Goal: Information Seeking & Learning: Understand process/instructions

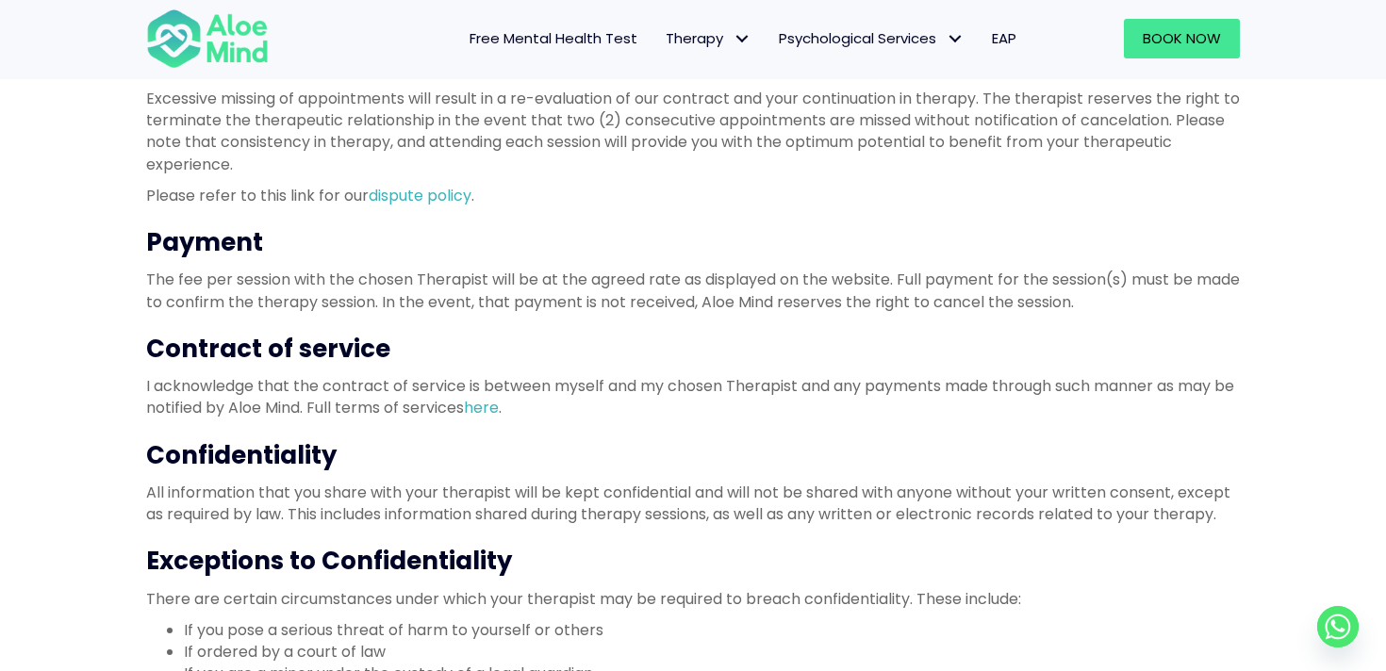
scroll to position [576, 0]
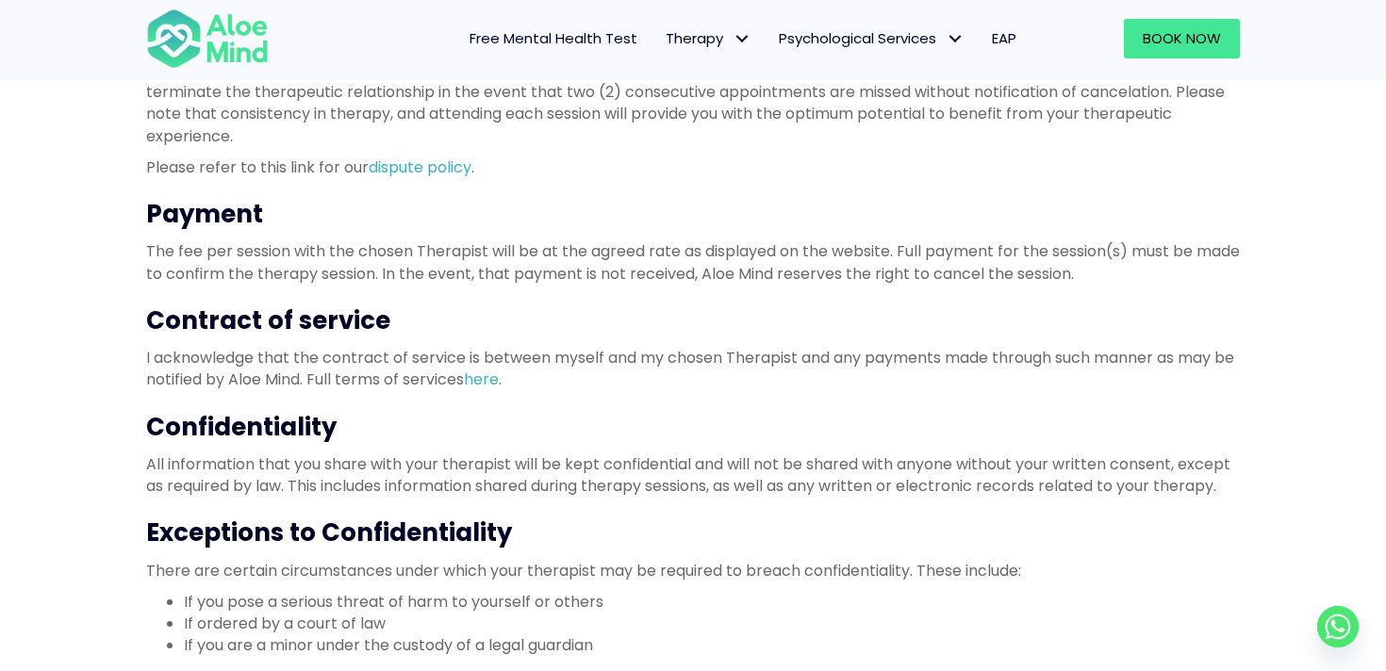
click at [271, 418] on h3 "Confidentiality" at bounding box center [693, 427] width 1094 height 34
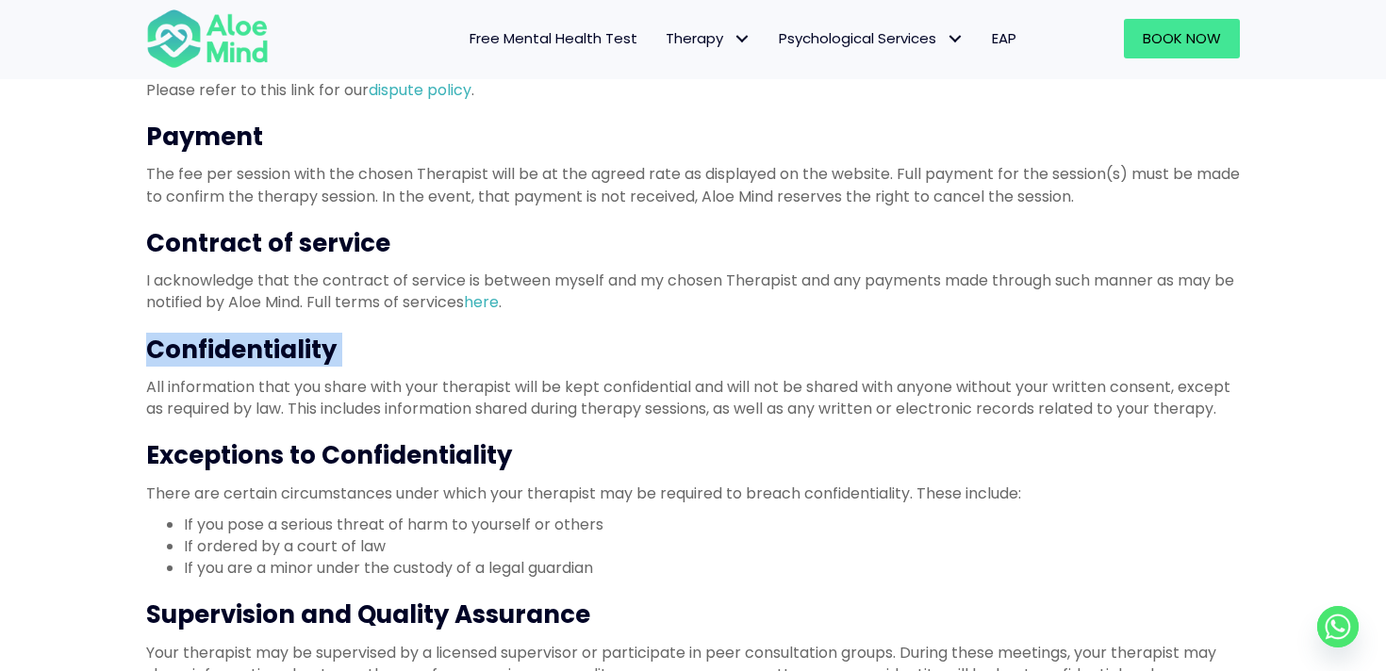
scroll to position [684, 0]
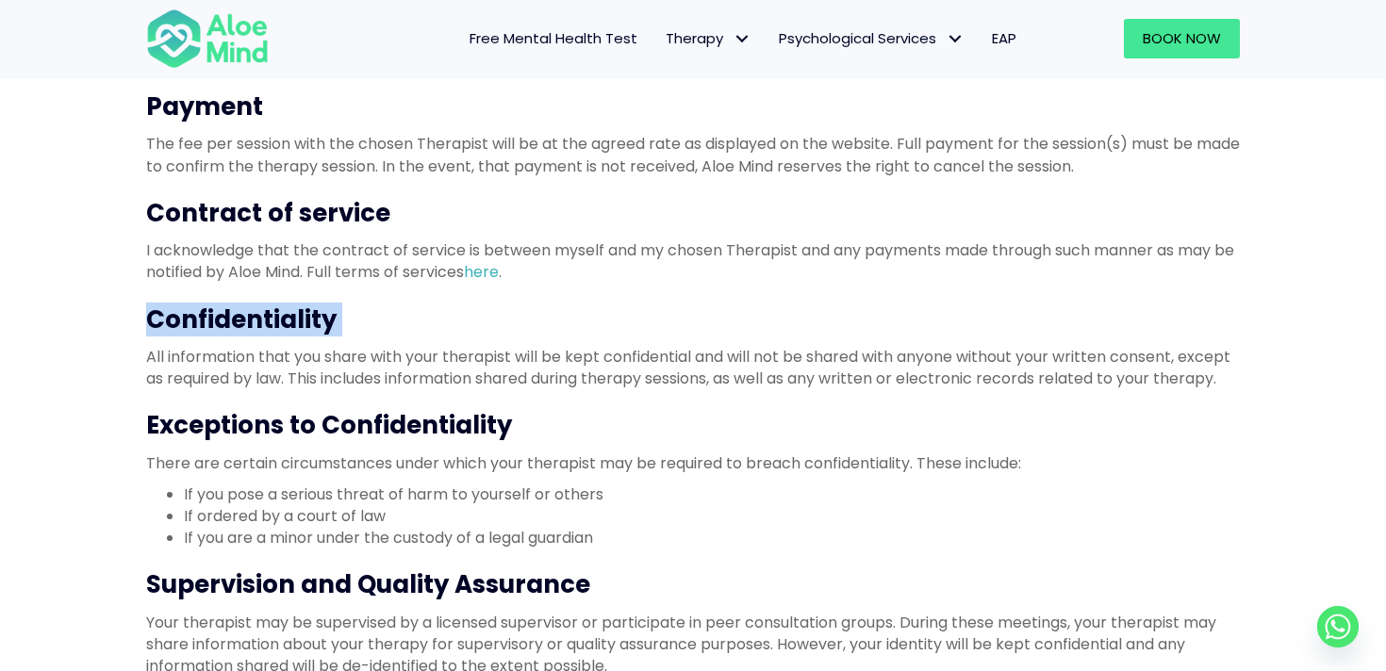
click at [446, 497] on li "If you pose a serious threat of harm to yourself or others" at bounding box center [712, 495] width 1056 height 22
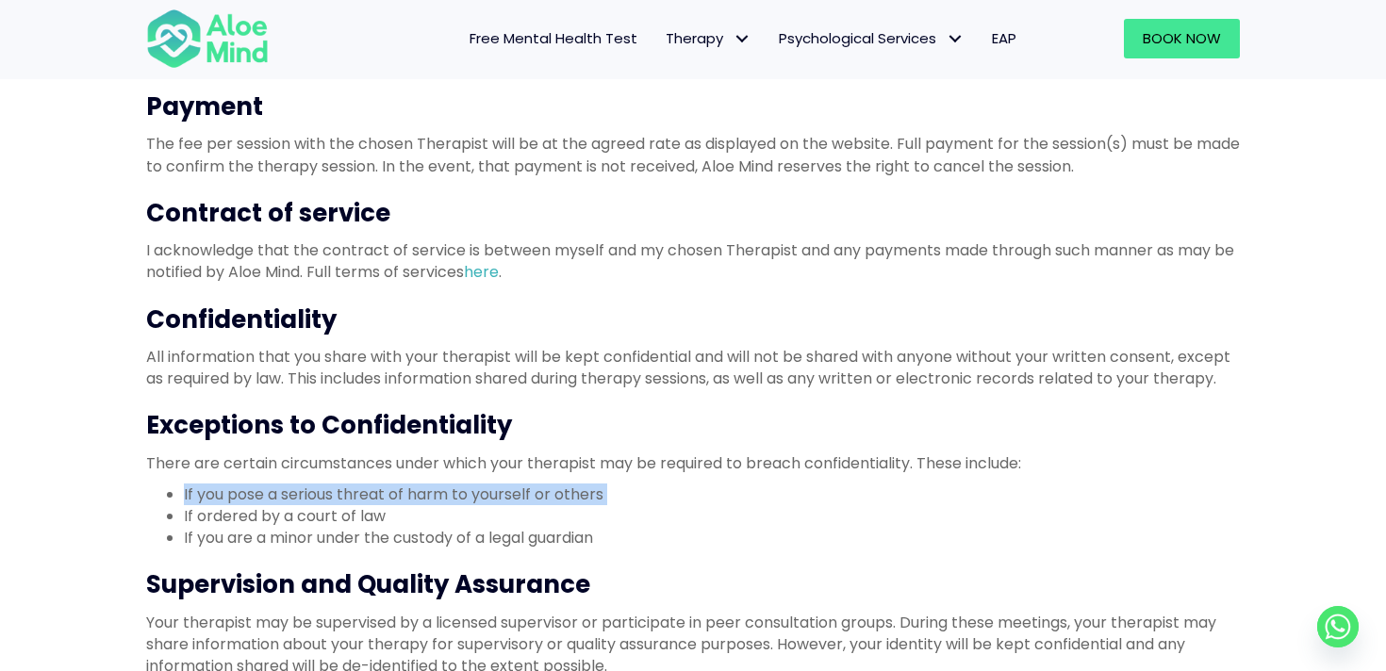
click at [273, 516] on li "If ordered by a court of law" at bounding box center [712, 516] width 1056 height 22
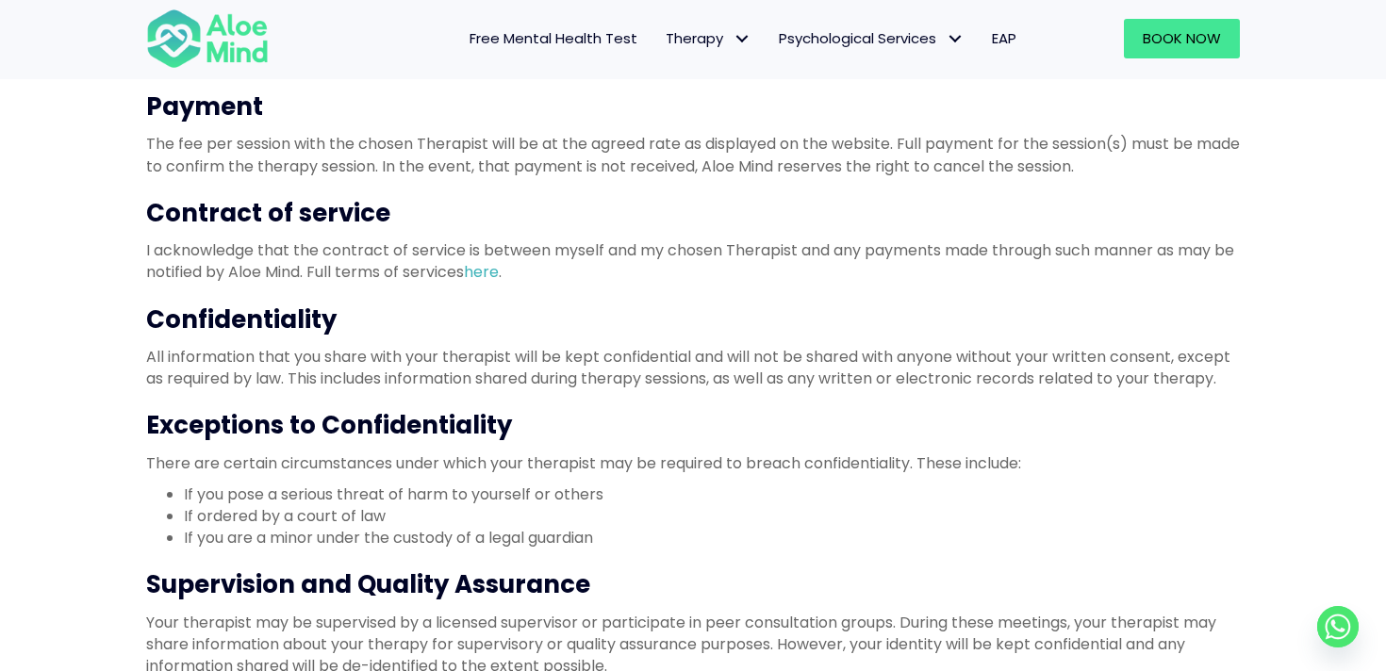
click at [273, 516] on li "If ordered by a court of law" at bounding box center [712, 516] width 1056 height 22
click at [393, 499] on li "If you pose a serious threat of harm to yourself or others" at bounding box center [712, 495] width 1056 height 22
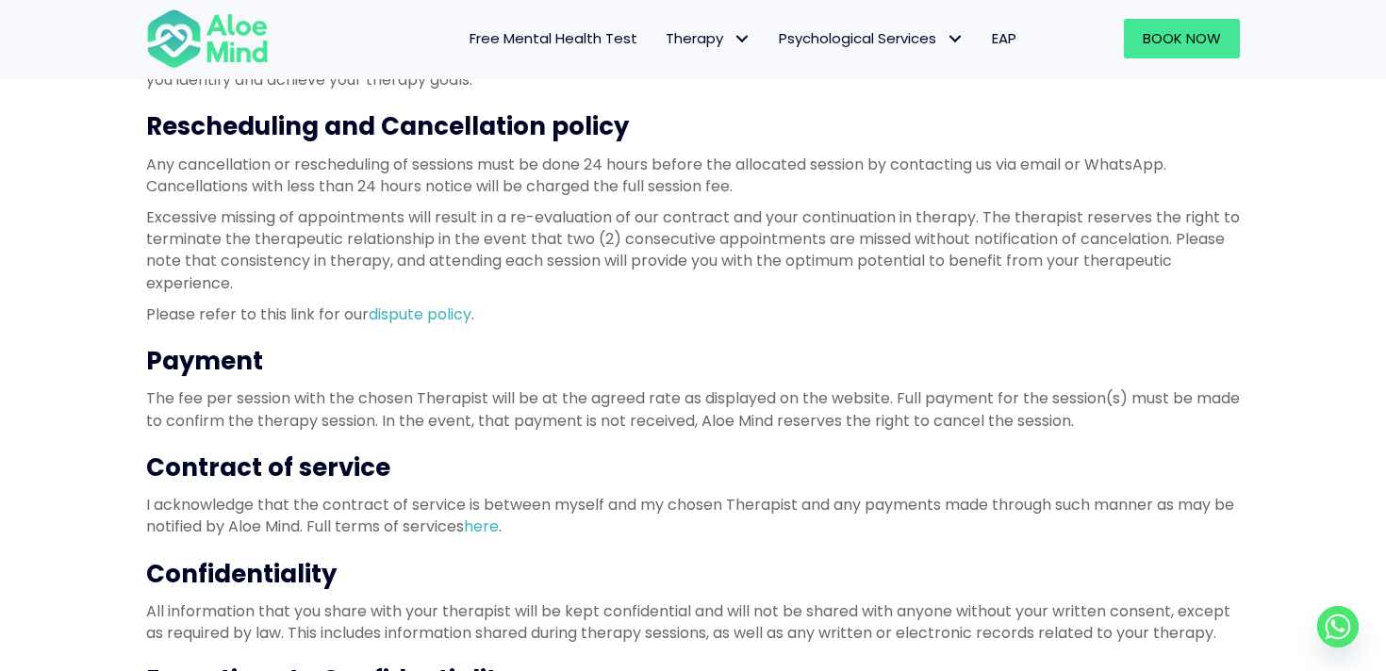
scroll to position [425, 0]
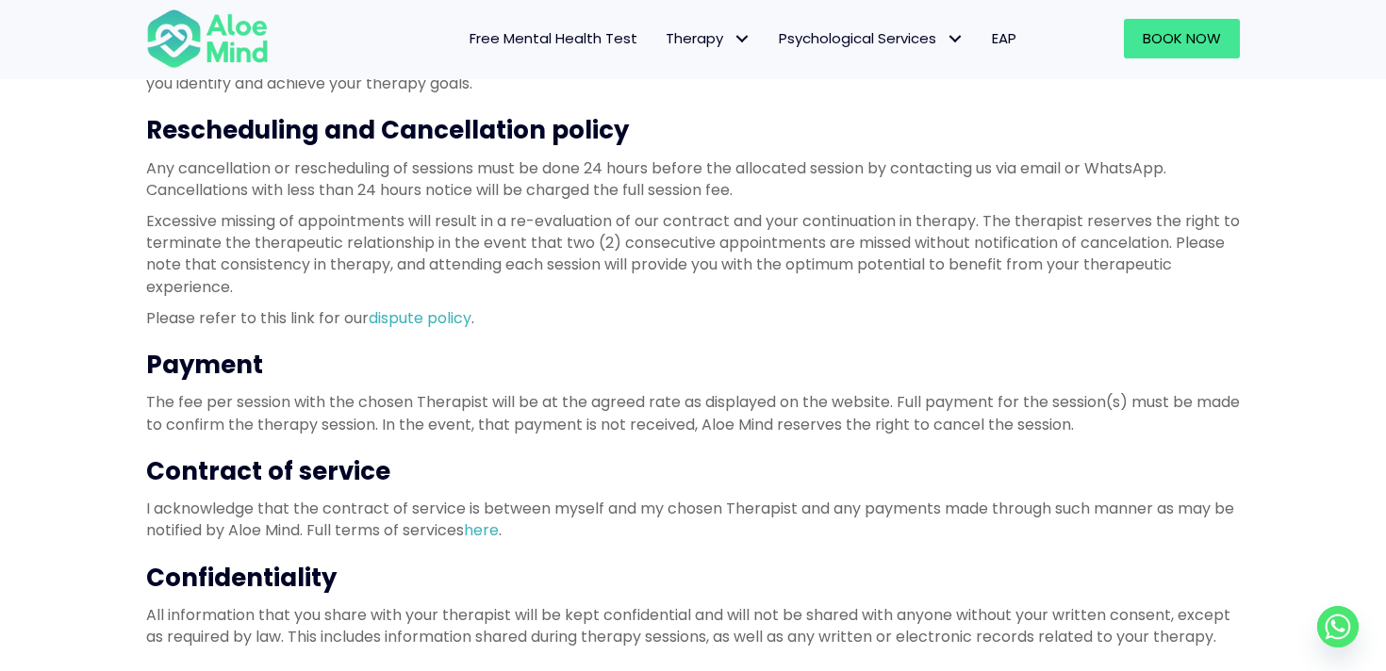
click at [438, 125] on h3 "Rescheduling and Cancellation policy" at bounding box center [693, 130] width 1094 height 34
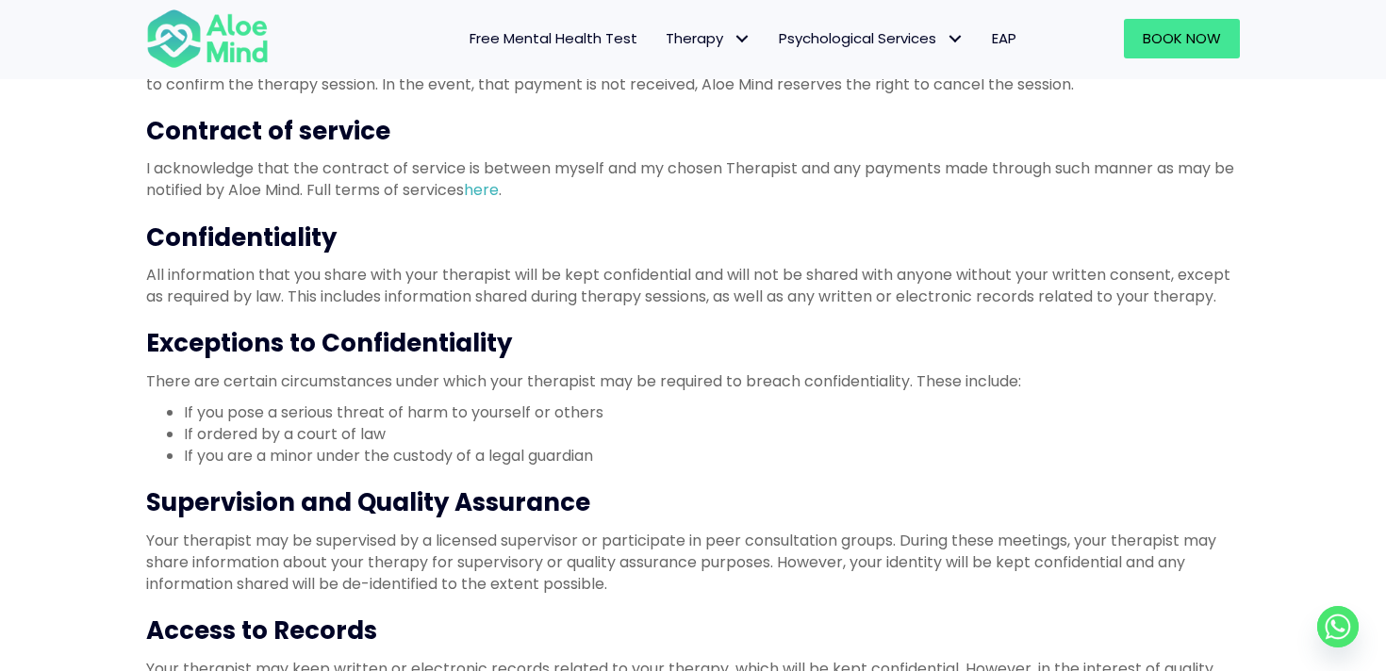
scroll to position [774, 0]
